Goal: Answer question/provide support

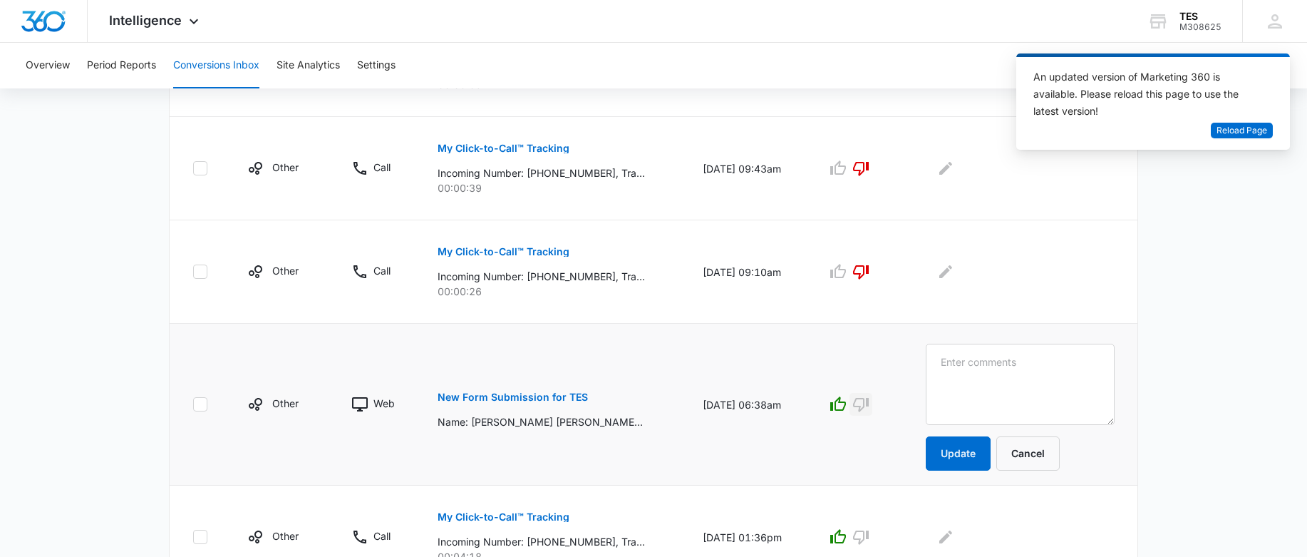
click at [870, 407] on icon "button" at bounding box center [861, 404] width 17 height 17
click at [962, 359] on textarea at bounding box center [1020, 384] width 189 height 81
type textarea "I"
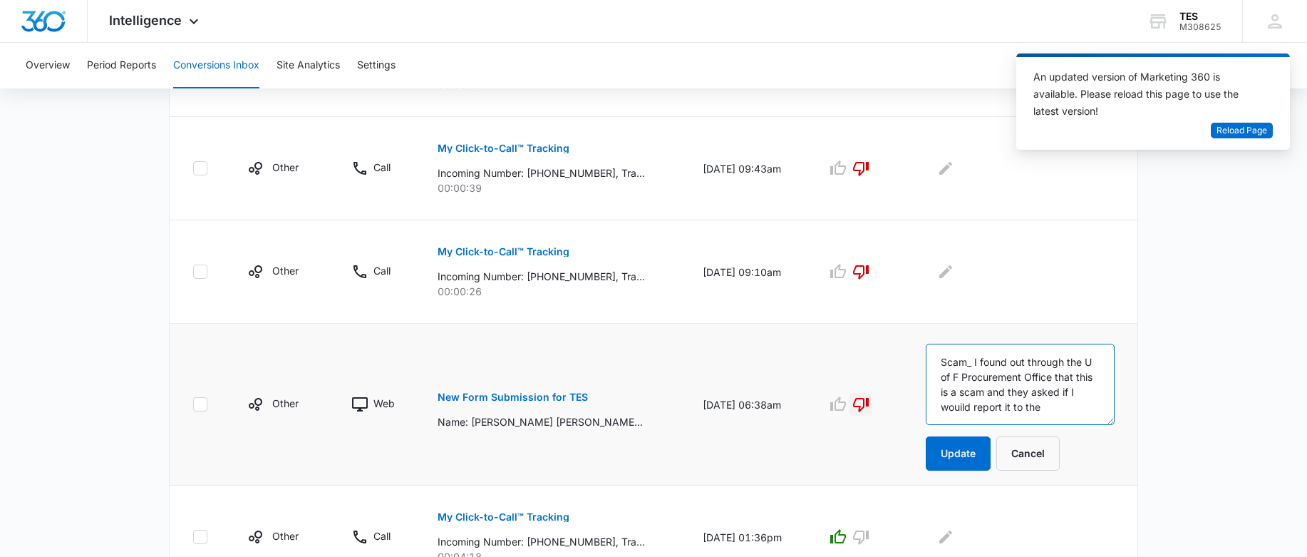
scroll to position [4, 0]
drag, startPoint x: 1072, startPoint y: 406, endPoint x: 1079, endPoint y: 424, distance: 19.9
click at [1072, 405] on textarea "Scam_ I found out through the U of F Procurement Office that this is a scam and…" at bounding box center [1020, 384] width 189 height 81
click at [1044, 417] on textarea "Scam_ I found out through the U of F Procurement Office that this is a scam and…" at bounding box center [1020, 384] width 189 height 81
type textarea "Scam_ I found out through the U of F Procurement Office that this is a scam and…"
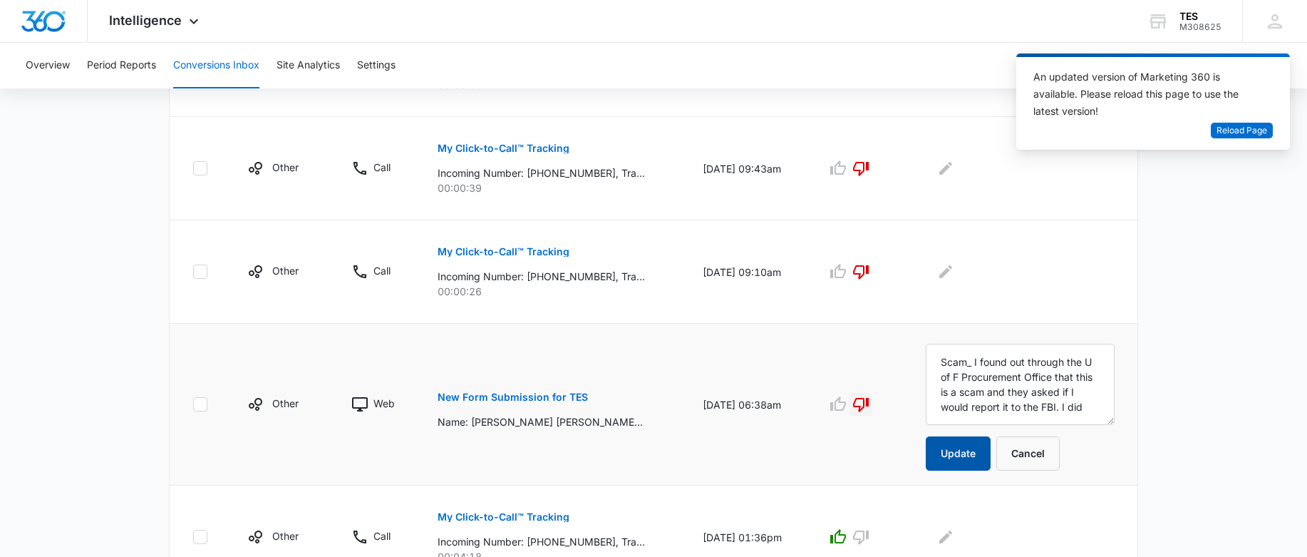
click at [982, 449] on button "Update" at bounding box center [958, 453] width 65 height 34
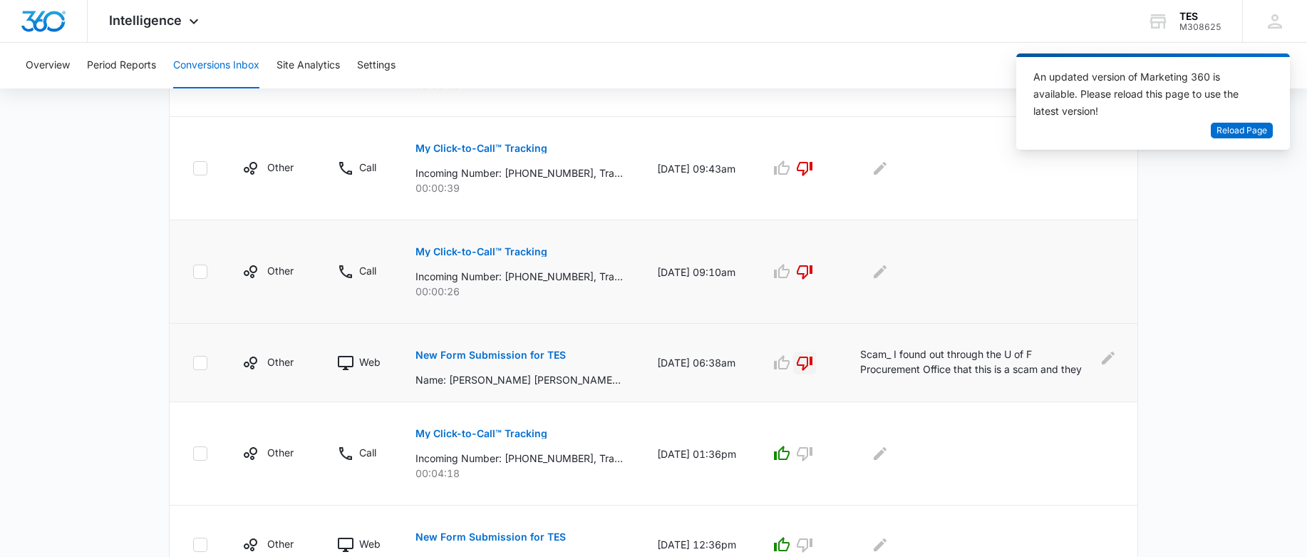
scroll to position [920, 0]
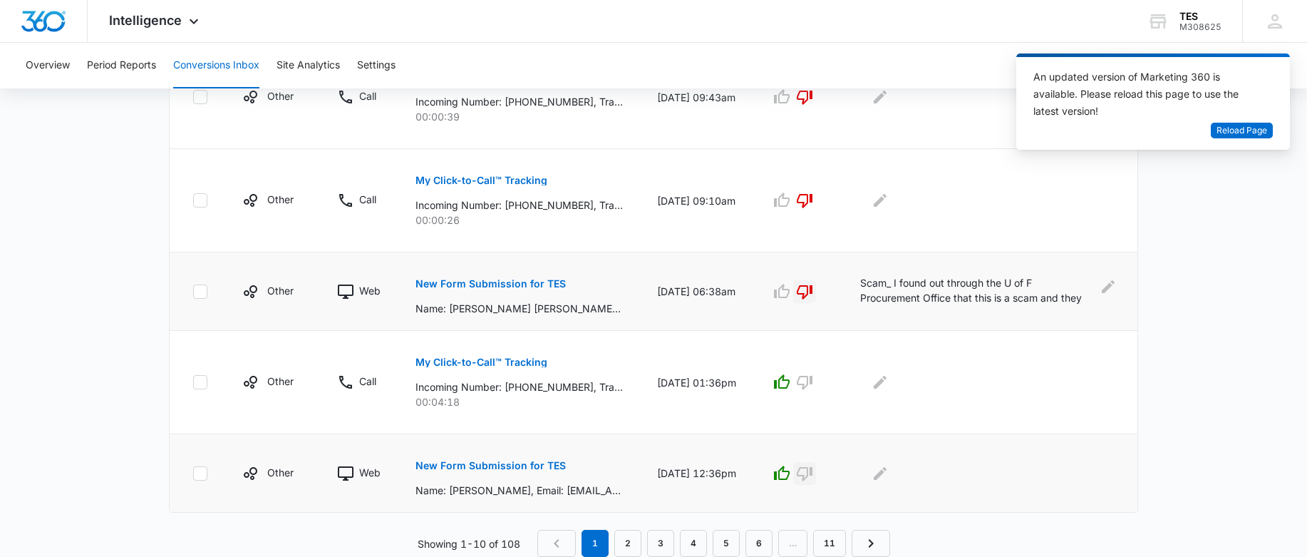
click at [811, 474] on icon "button" at bounding box center [804, 473] width 17 height 17
click at [885, 474] on icon "Edit Comments" at bounding box center [880, 472] width 13 height 13
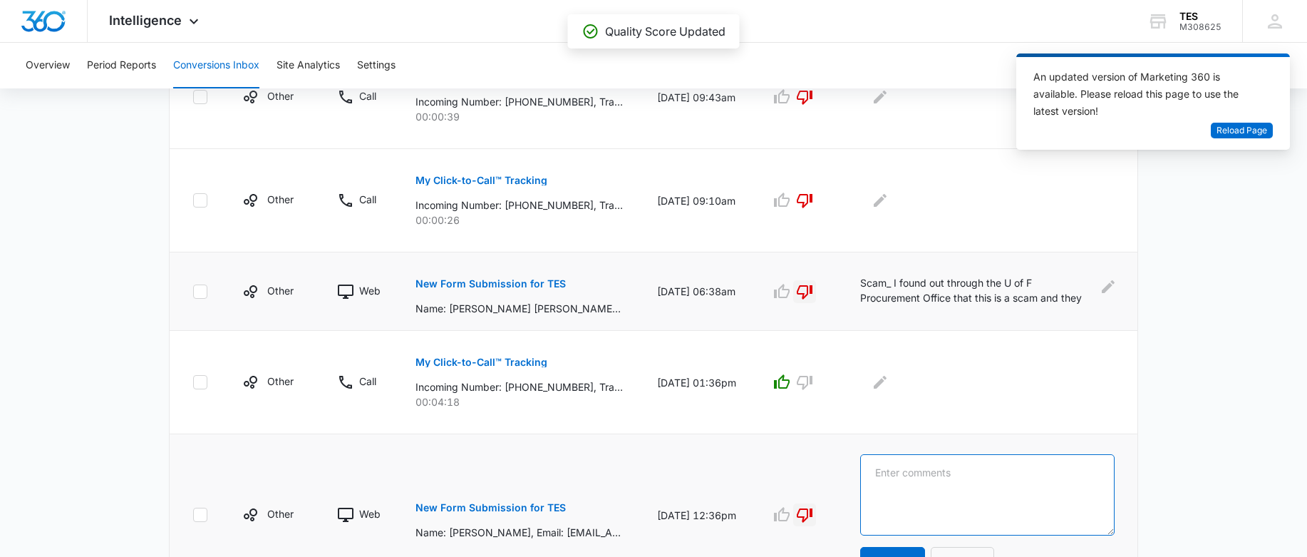
click at [909, 475] on textarea at bounding box center [987, 494] width 254 height 81
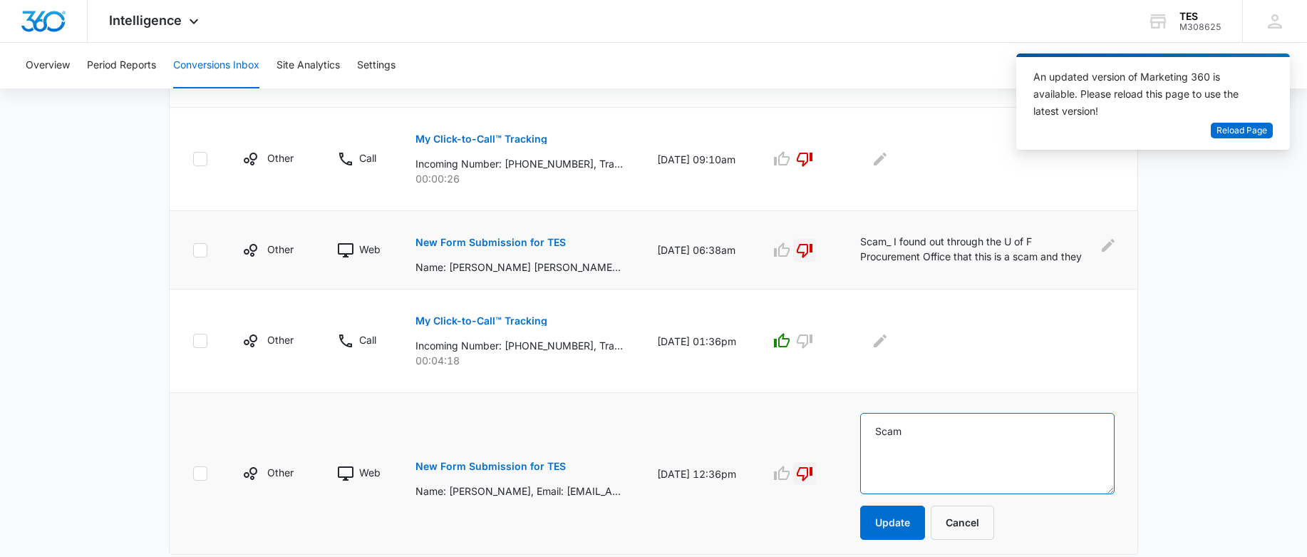
scroll to position [1004, 0]
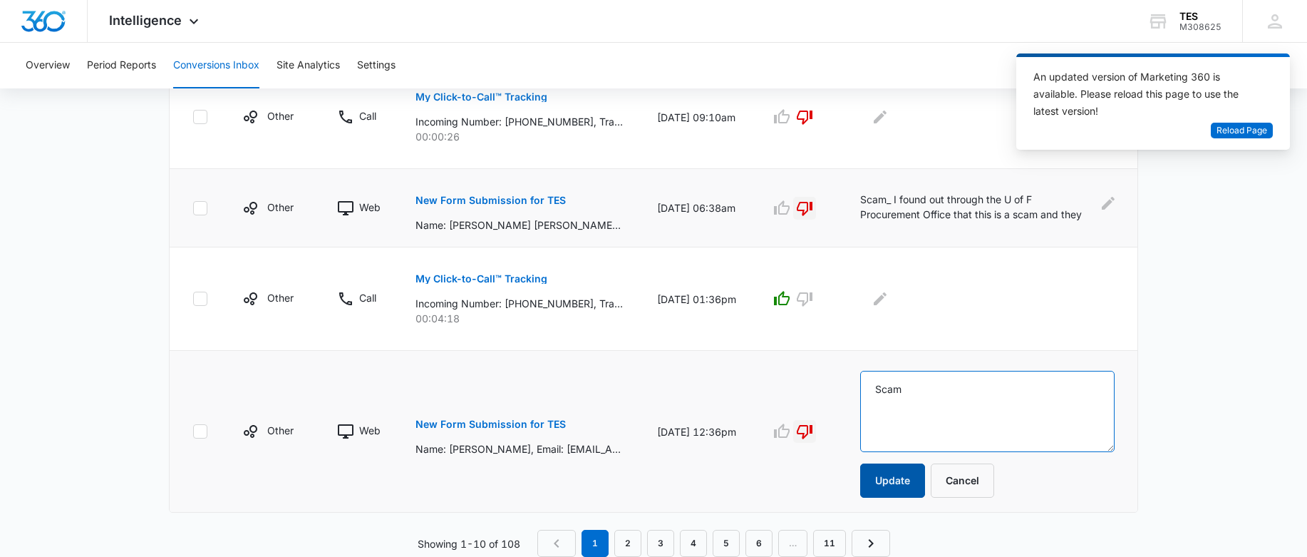
type textarea "Scam"
click at [897, 482] on button "Update" at bounding box center [892, 480] width 65 height 34
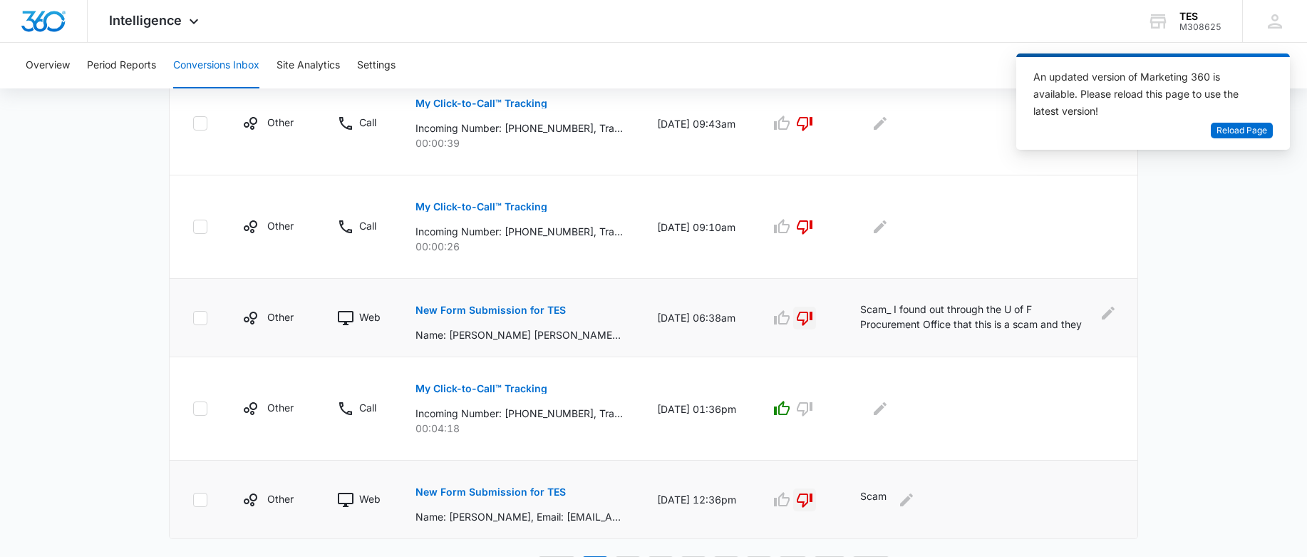
scroll to position [920, 0]
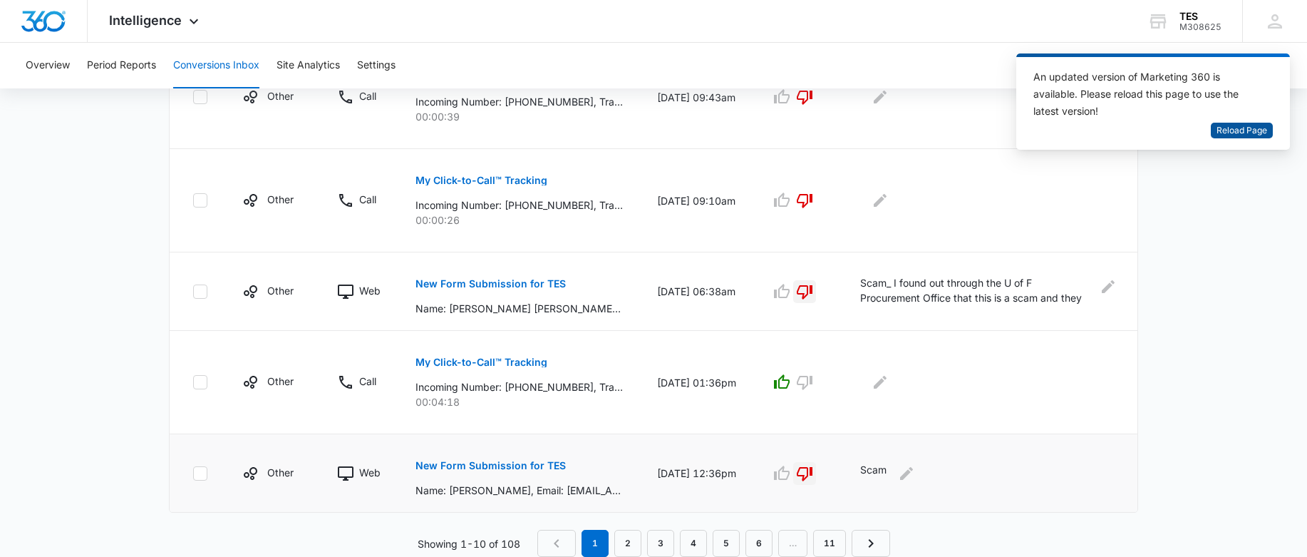
click at [1240, 126] on span "Reload Page" at bounding box center [1242, 131] width 51 height 14
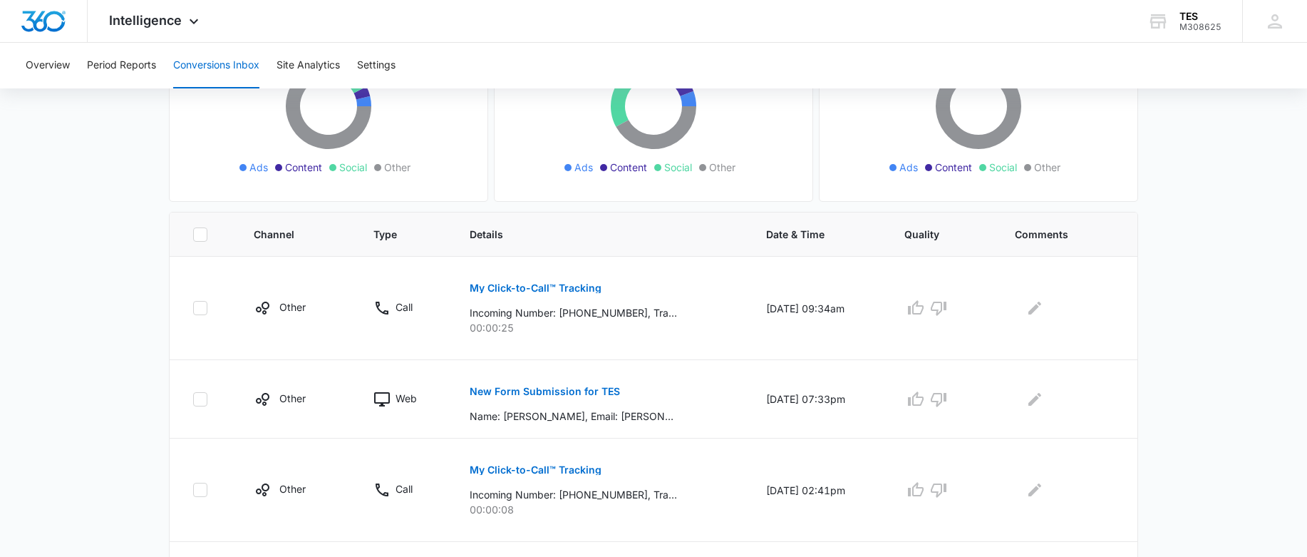
scroll to position [214, 0]
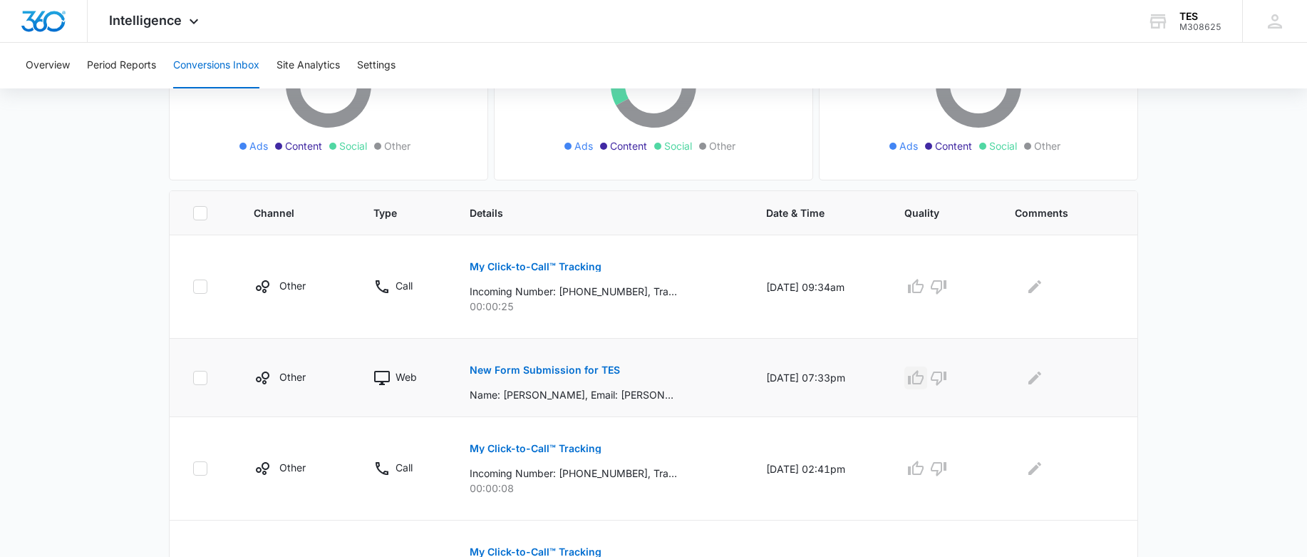
click at [925, 380] on icon "button" at bounding box center [915, 377] width 17 height 17
click at [1036, 379] on icon "Edit Comments" at bounding box center [1035, 377] width 13 height 13
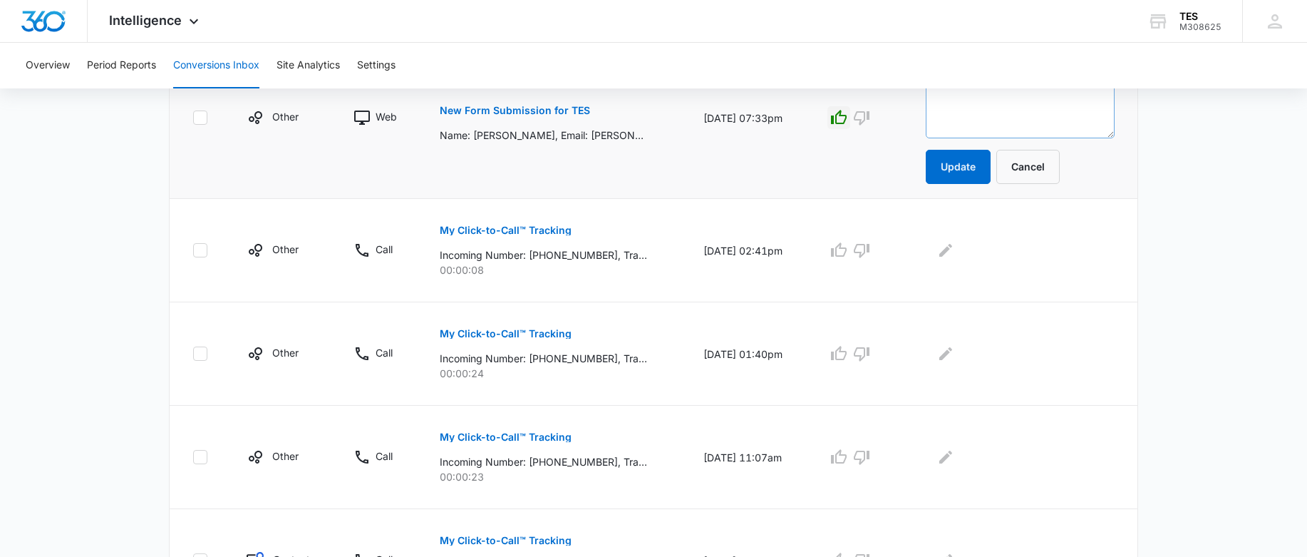
scroll to position [273, 0]
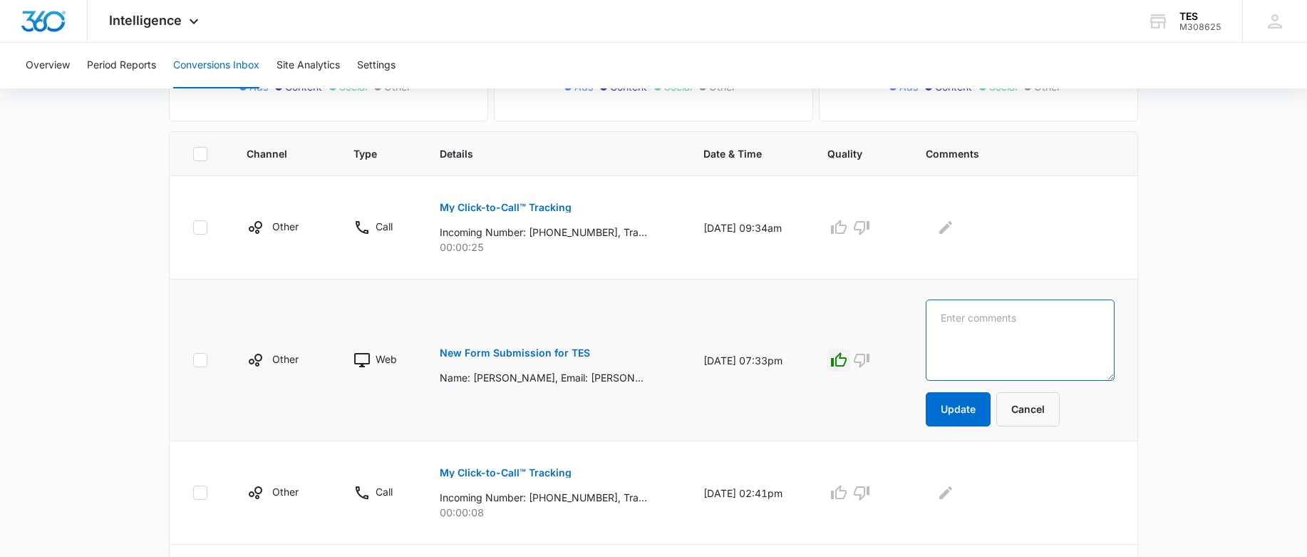
click at [988, 325] on textarea at bounding box center [1020, 339] width 189 height 81
type textarea "Sharina is part of GenoGenix New comp. is Nceuticals"
click at [965, 416] on button "Update" at bounding box center [958, 409] width 65 height 34
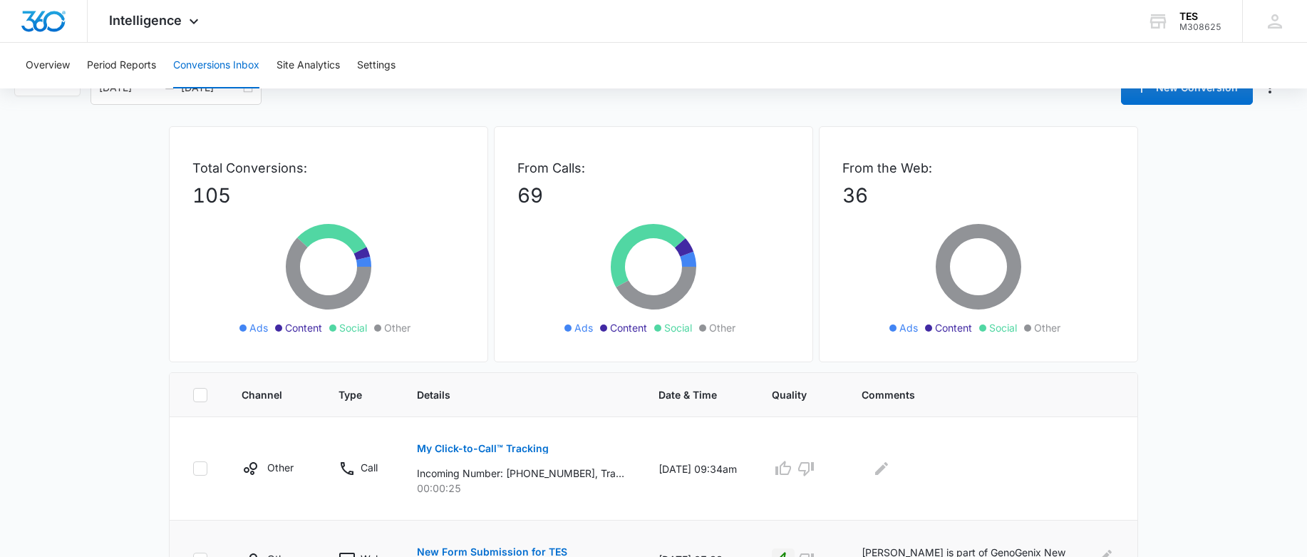
scroll to position [0, 0]
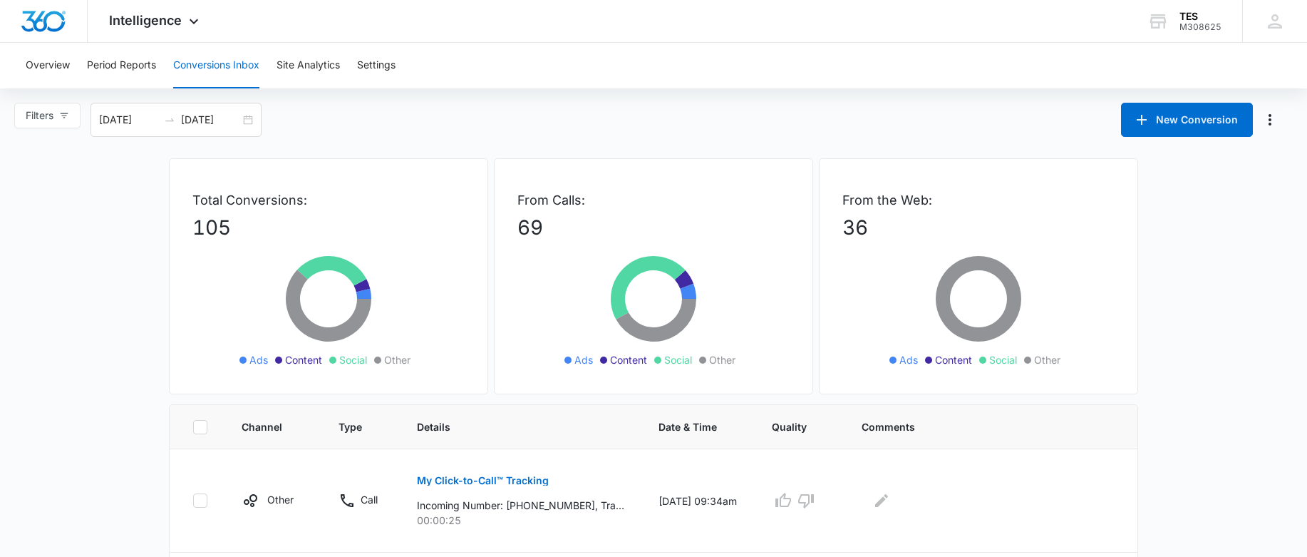
click at [947, 362] on span "Content" at bounding box center [953, 359] width 37 height 15
click at [890, 360] on icon at bounding box center [893, 359] width 7 height 7
click at [208, 66] on button "Conversions Inbox" at bounding box center [216, 66] width 86 height 46
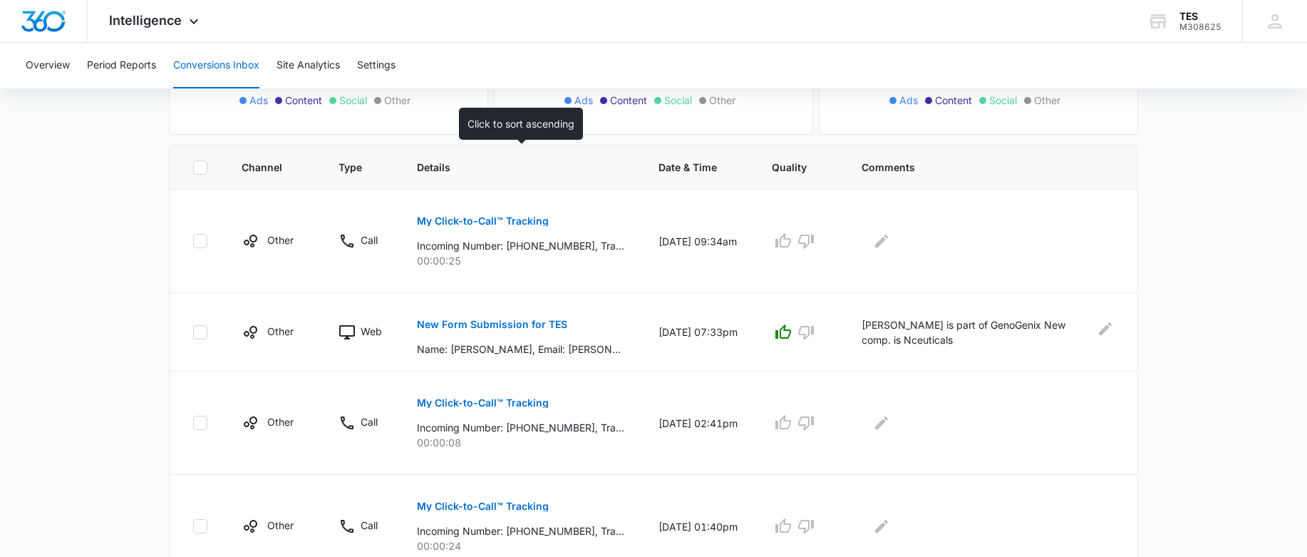
scroll to position [285, 0]
